Goal: Obtain resource: Download file/media

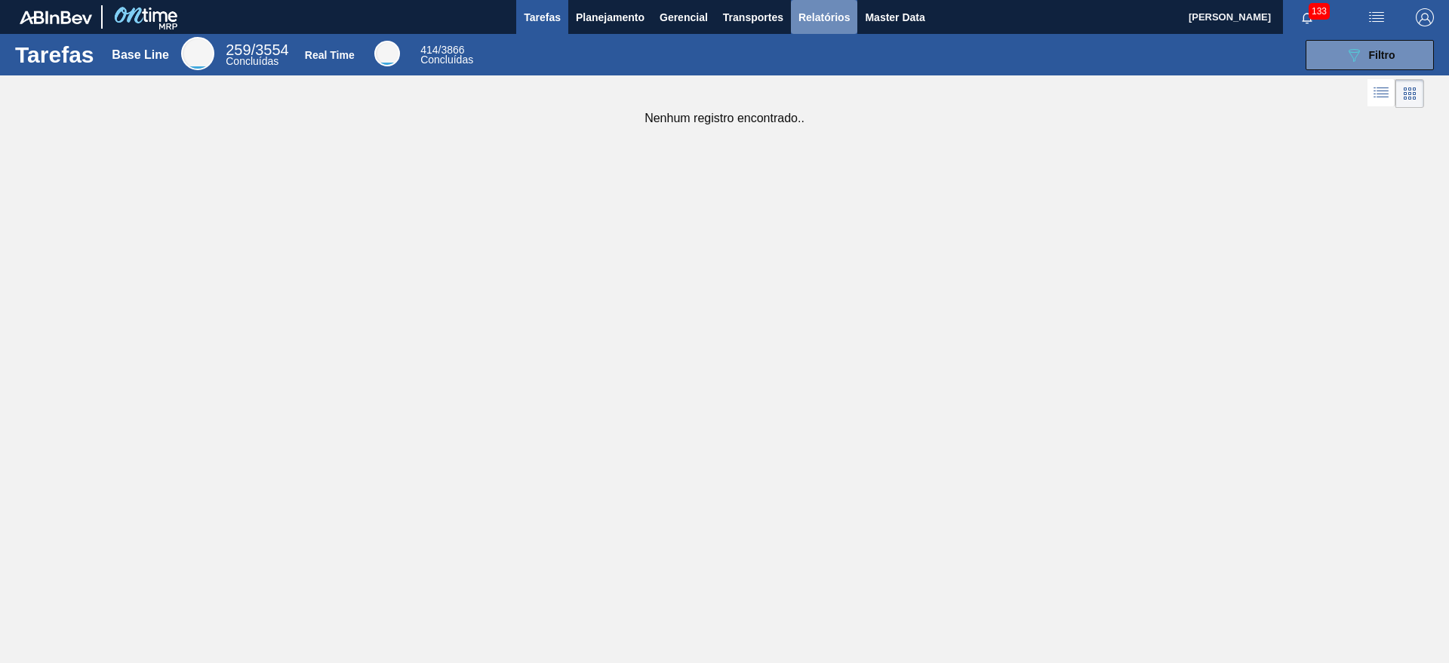
click at [808, 20] on span "Relatórios" at bounding box center [823, 17] width 51 height 18
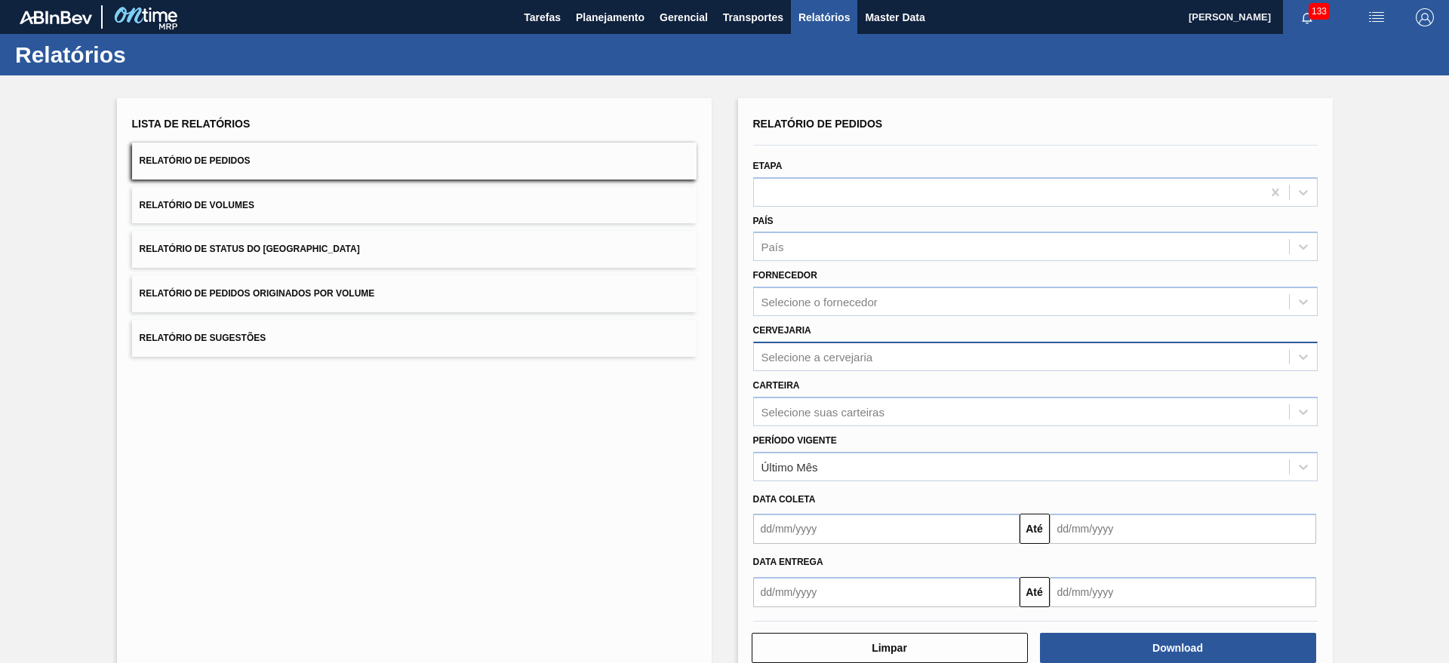
click at [840, 361] on div "Selecione a cervejaria" at bounding box center [817, 356] width 112 height 13
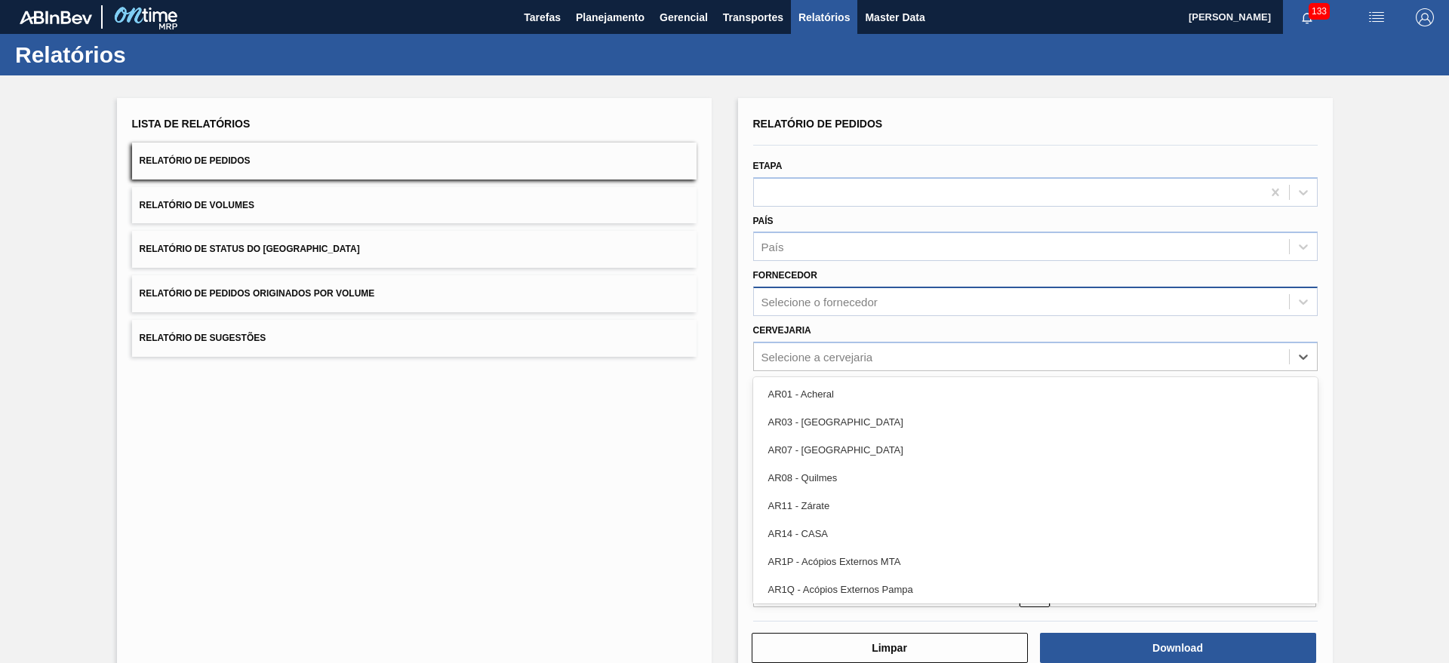
click at [825, 308] on div "Selecione o fornecedor" at bounding box center [1021, 302] width 535 height 22
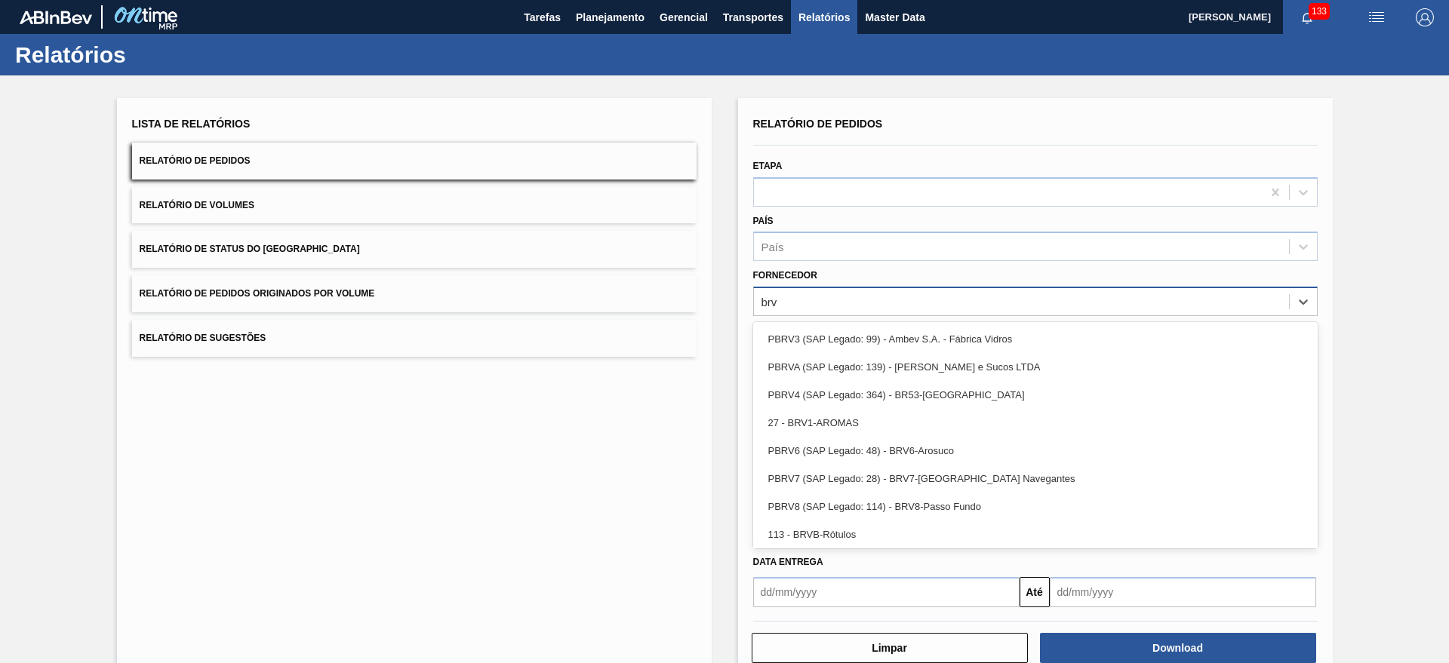
type input "brv4"
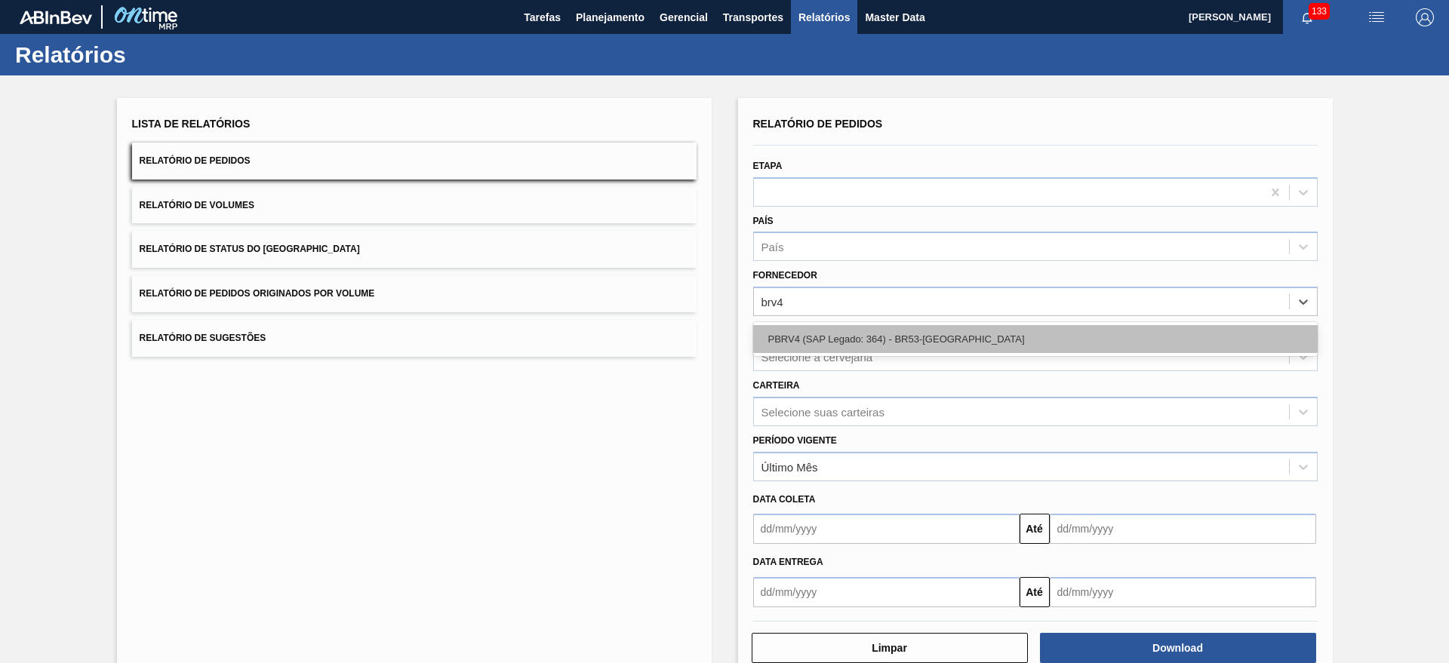
click at [853, 346] on div "PBRV4 (SAP Legado: 364) - BR53-[GEOGRAPHIC_DATA]" at bounding box center [1035, 339] width 564 height 28
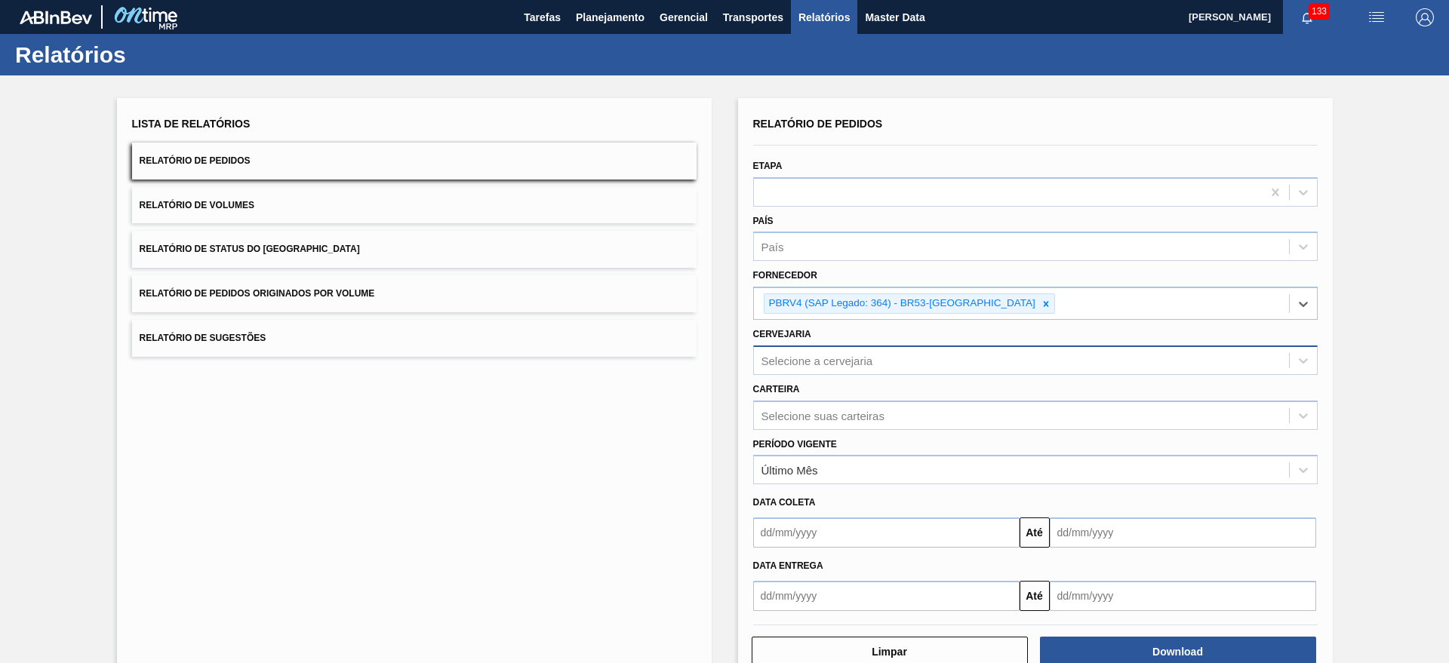
click at [842, 359] on div "Selecione a cervejaria" at bounding box center [817, 360] width 112 height 13
click at [745, 366] on div "Relatório de Pedidos Etapa País País Fornecedor PBRV4 (SAP Legado: 364) - BR53-…" at bounding box center [1035, 390] width 594 height 585
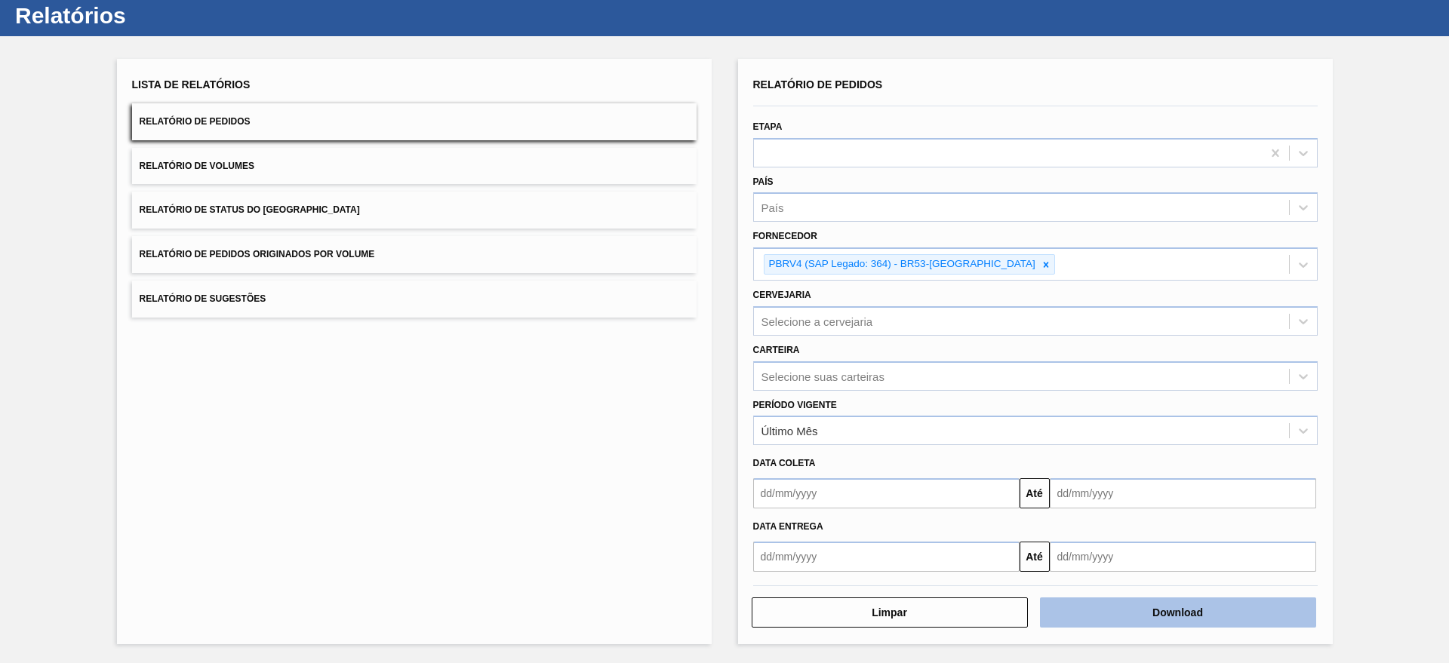
click at [1145, 619] on button "Download" at bounding box center [1178, 613] width 276 height 30
